Goal: Task Accomplishment & Management: Manage account settings

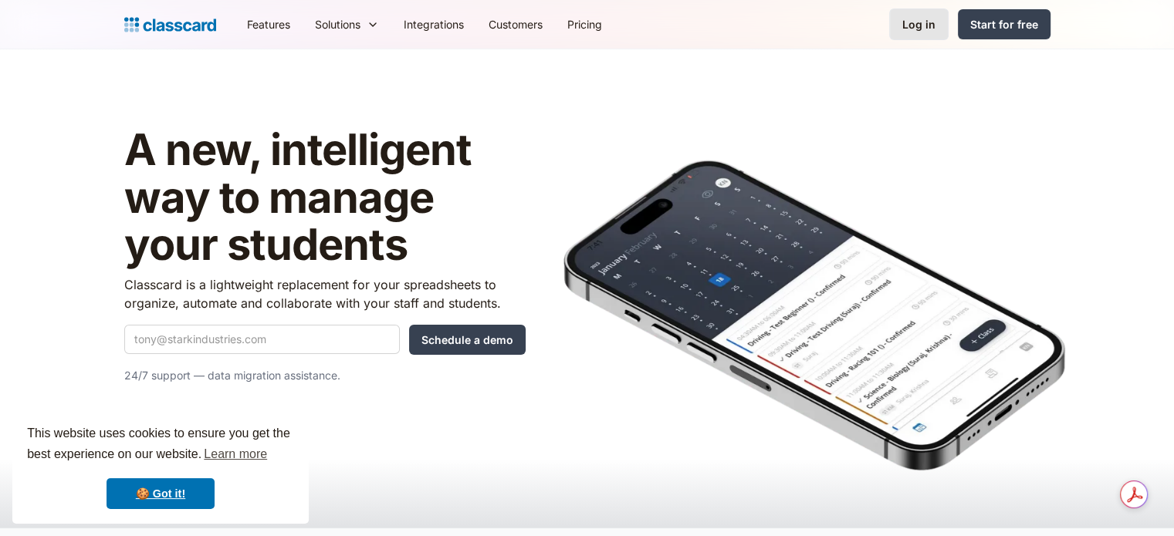
click at [921, 33] on link "Log in" at bounding box center [918, 24] width 59 height 32
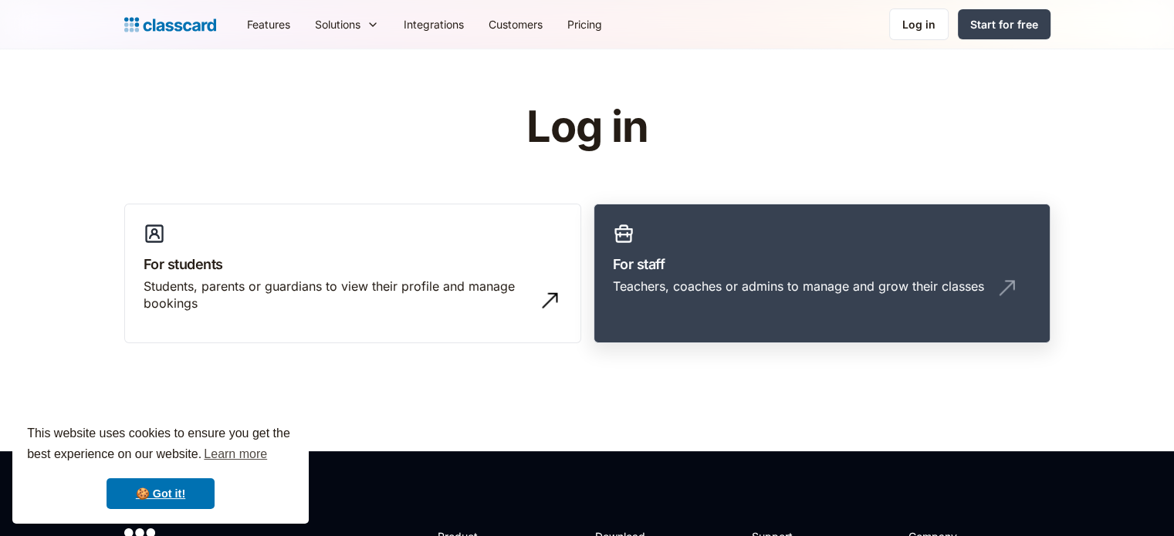
click at [820, 300] on div "Teachers, coaches or admins to manage and grow their classes" at bounding box center [822, 292] width 418 height 29
